Goal: Find specific page/section: Find specific page/section

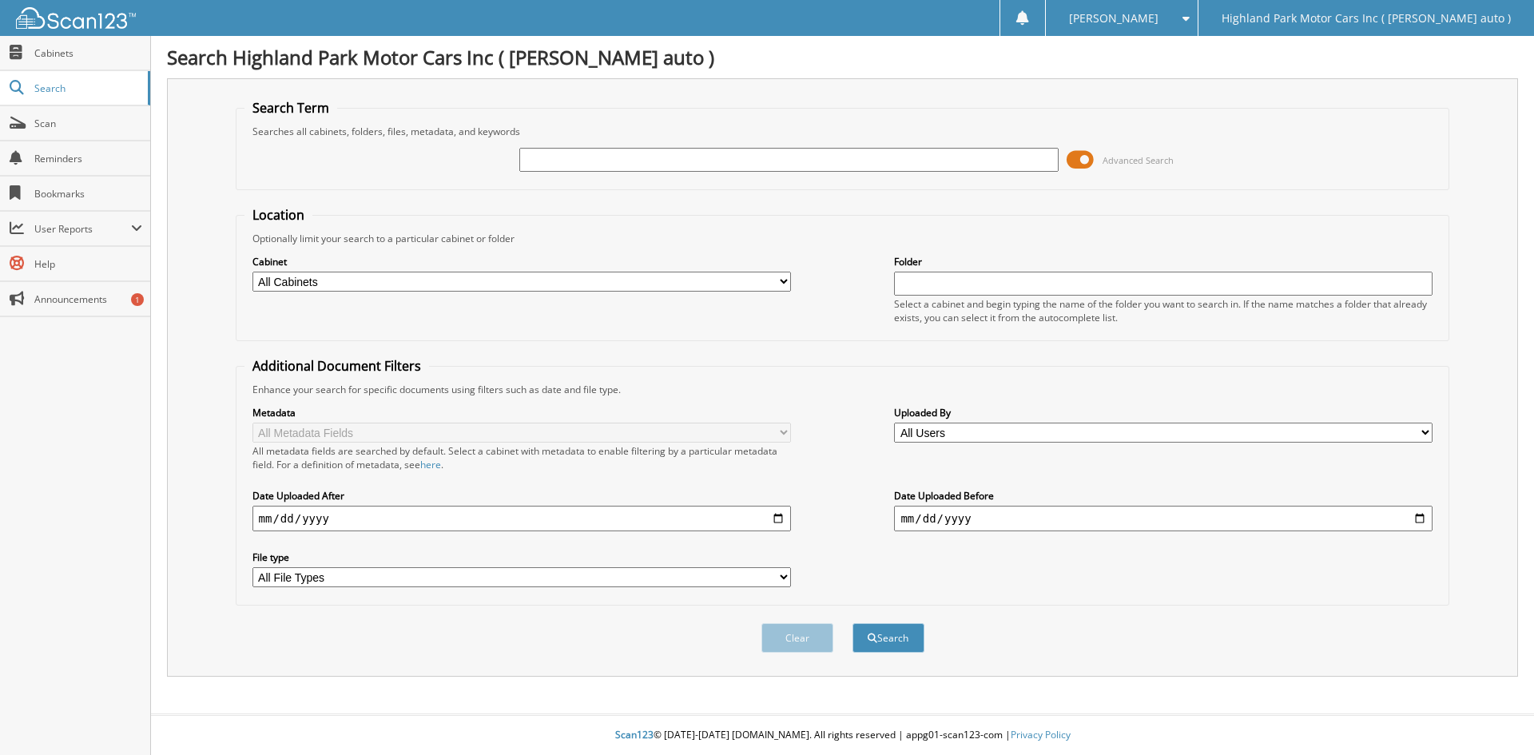
click at [1077, 161] on span at bounding box center [1079, 160] width 27 height 24
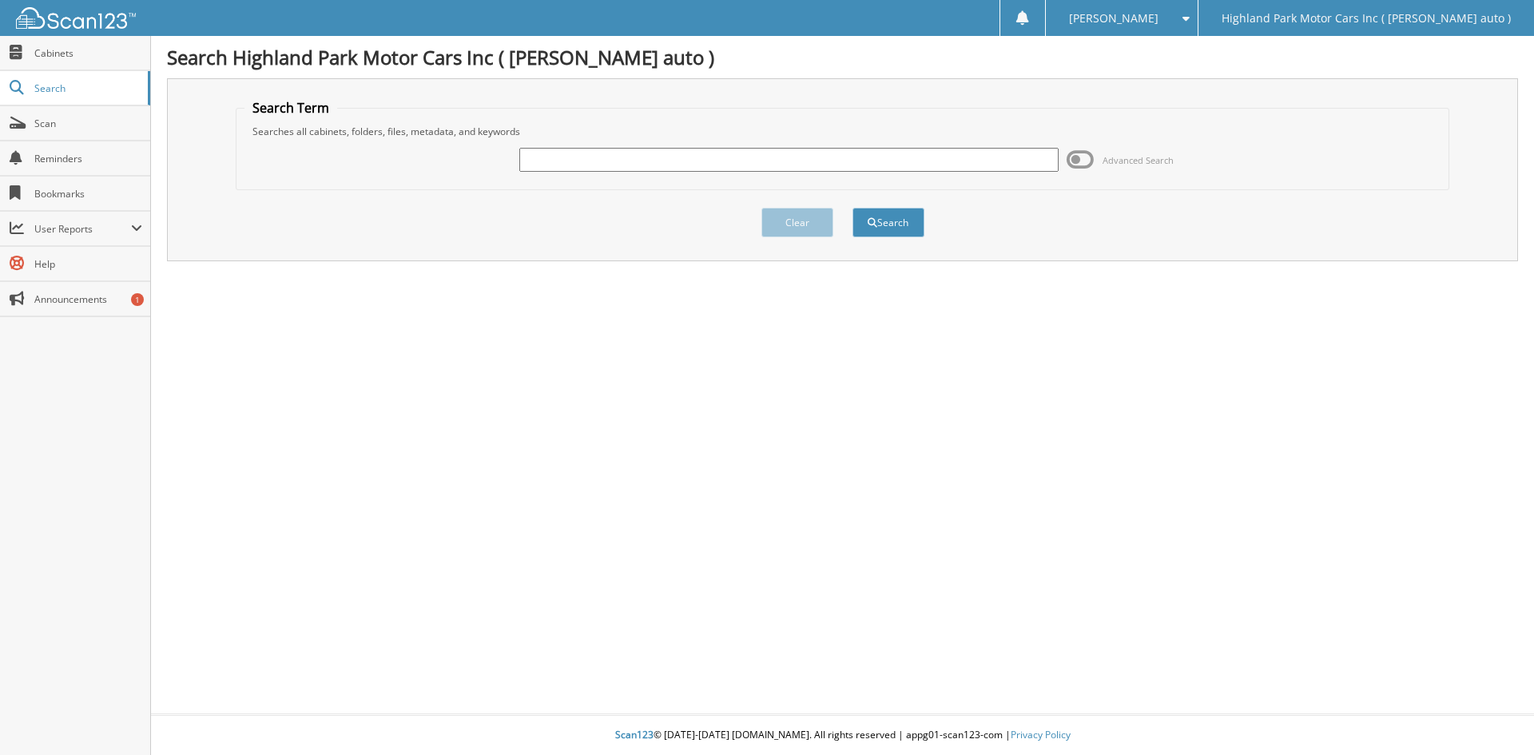
click at [919, 161] on input "text" at bounding box center [788, 160] width 538 height 24
type input "MS18955"
click at [852, 208] on button "Search" at bounding box center [888, 223] width 72 height 30
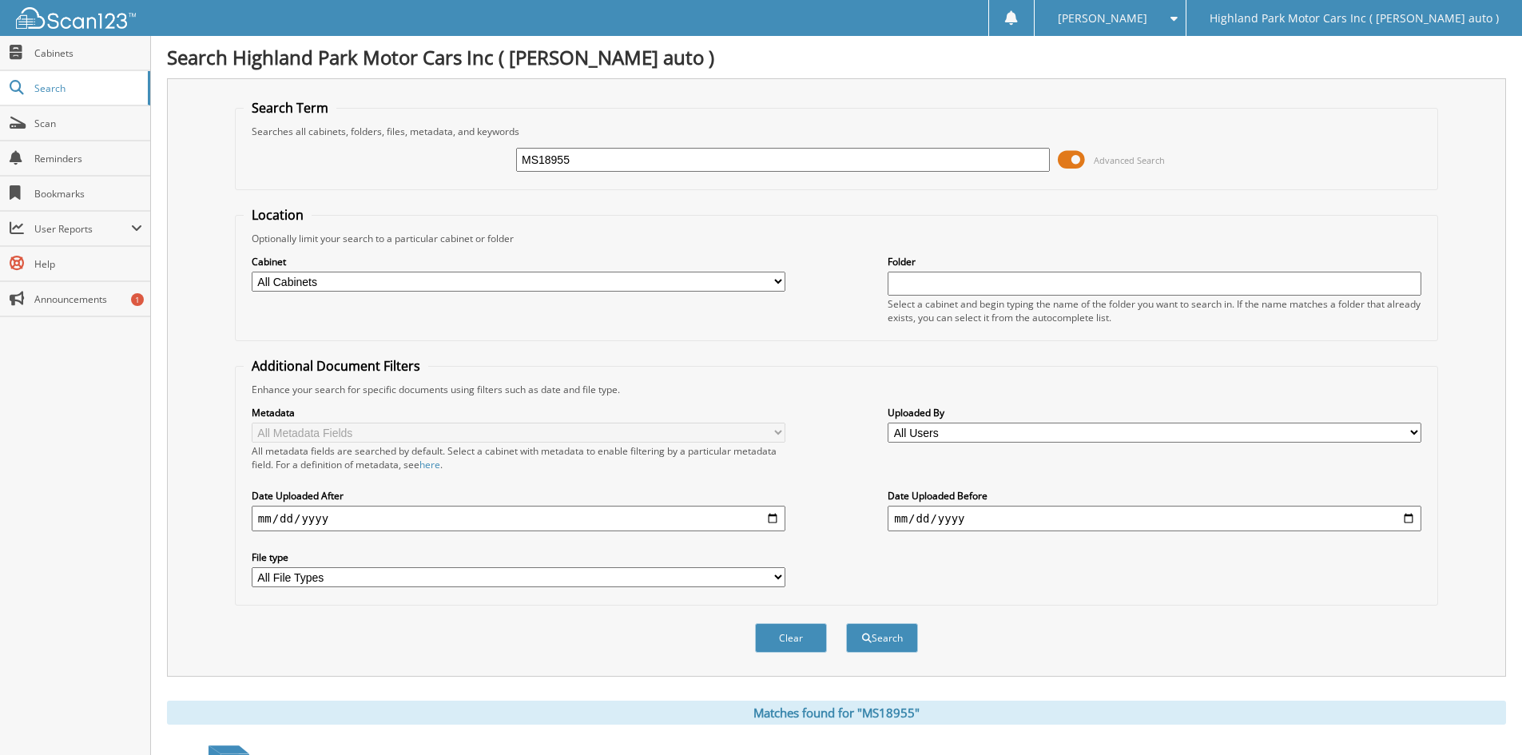
click at [1073, 165] on span at bounding box center [1070, 160] width 27 height 24
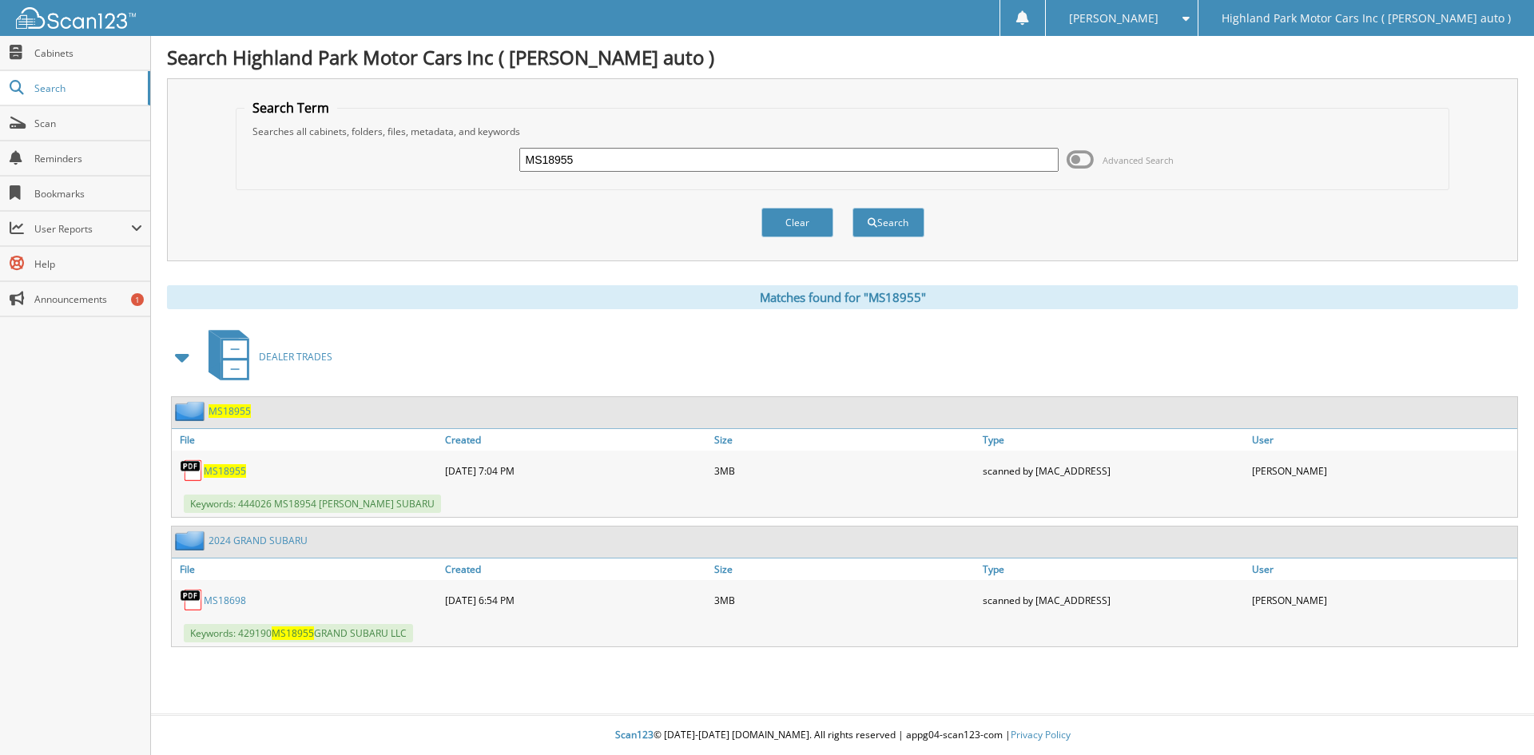
click at [219, 477] on span "MS18955" at bounding box center [225, 471] width 42 height 14
click at [232, 409] on span "MS18955" at bounding box center [229, 411] width 42 height 14
